Goal: Task Accomplishment & Management: Manage account settings

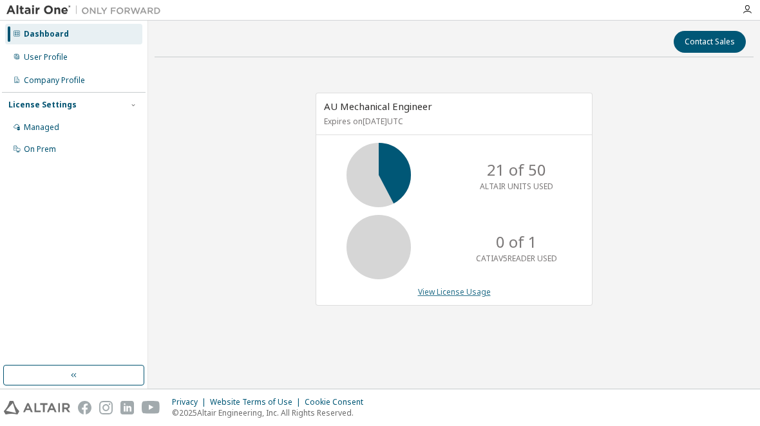
click at [472, 291] on link "View License Usage" at bounding box center [454, 292] width 73 height 11
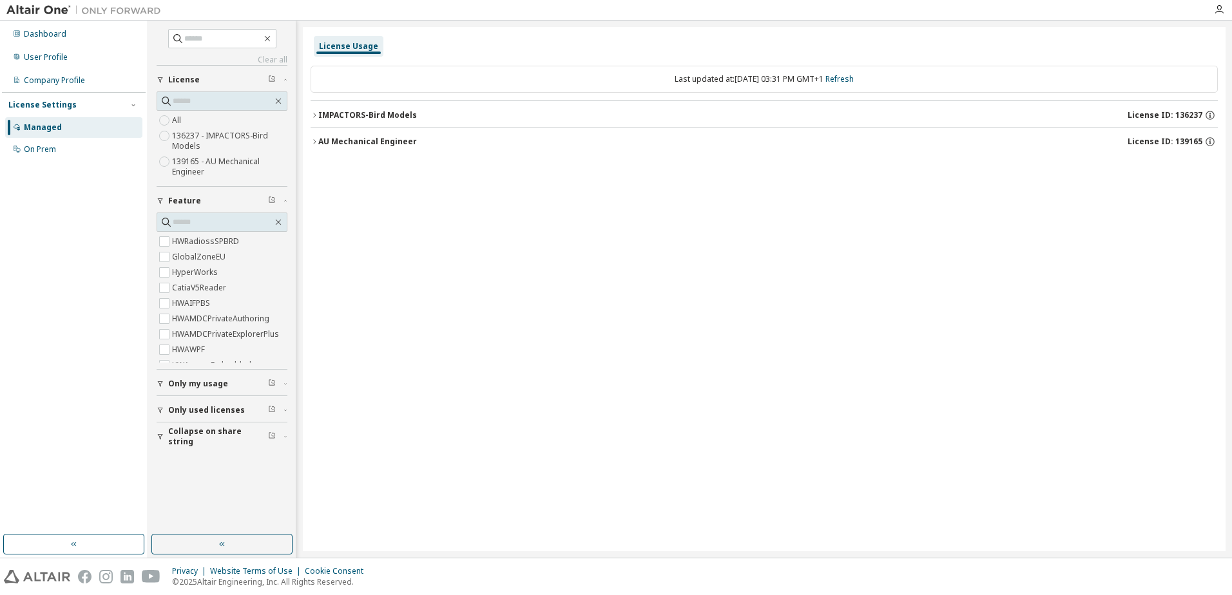
click at [313, 115] on icon "button" at bounding box center [314, 115] width 8 height 8
click at [759, 8] on icon "button" at bounding box center [1219, 10] width 10 height 10
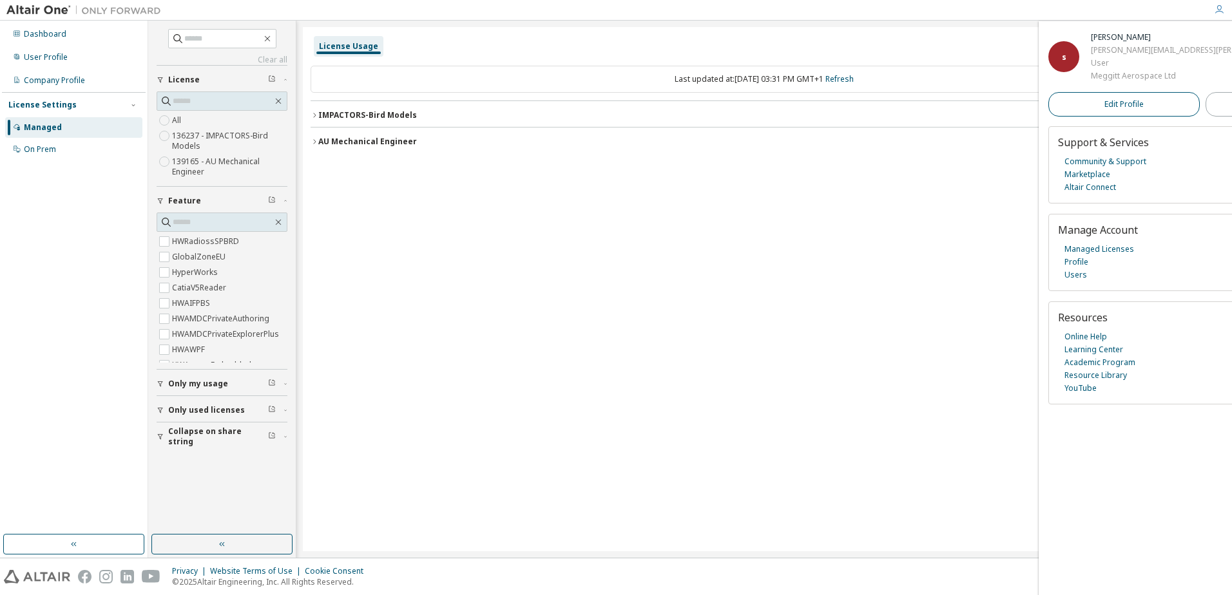
click at [759, 108] on link "Edit Profile" at bounding box center [1123, 104] width 151 height 24
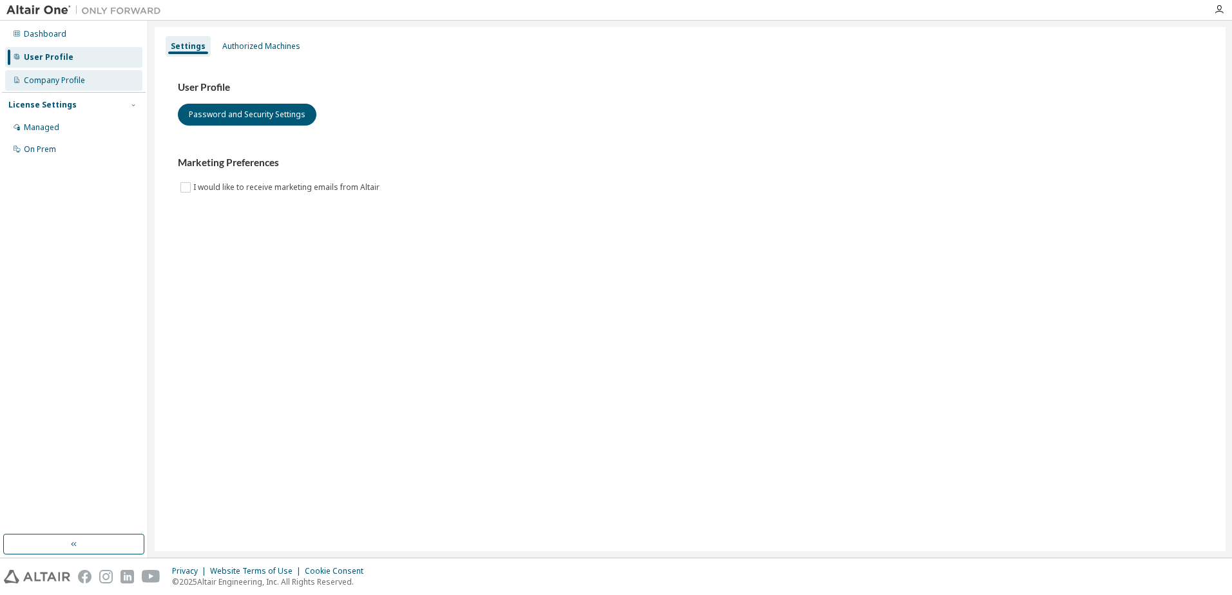
click at [43, 79] on div "Company Profile" at bounding box center [54, 80] width 61 height 10
